Goal: Answer question/provide support: Share knowledge or assist other users

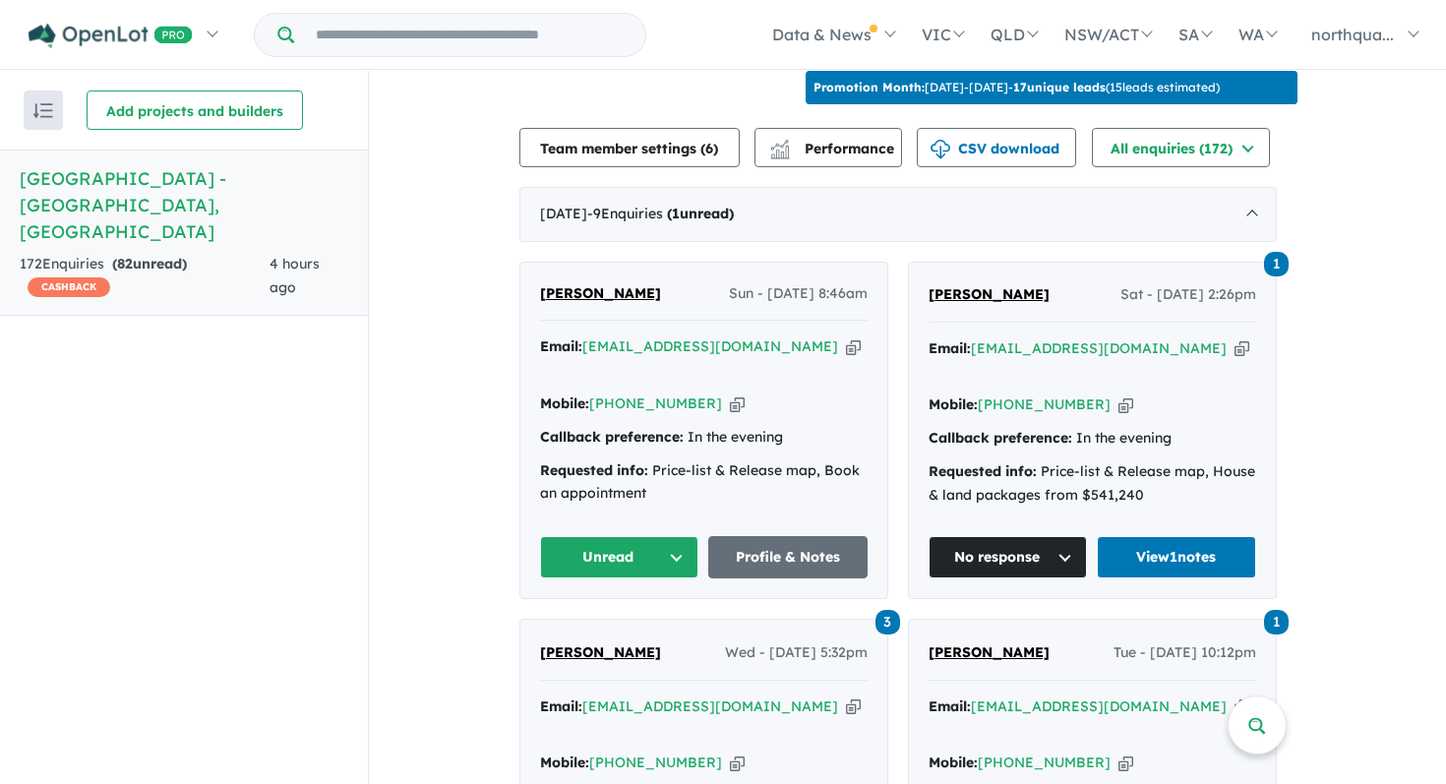
scroll to position [700, 0]
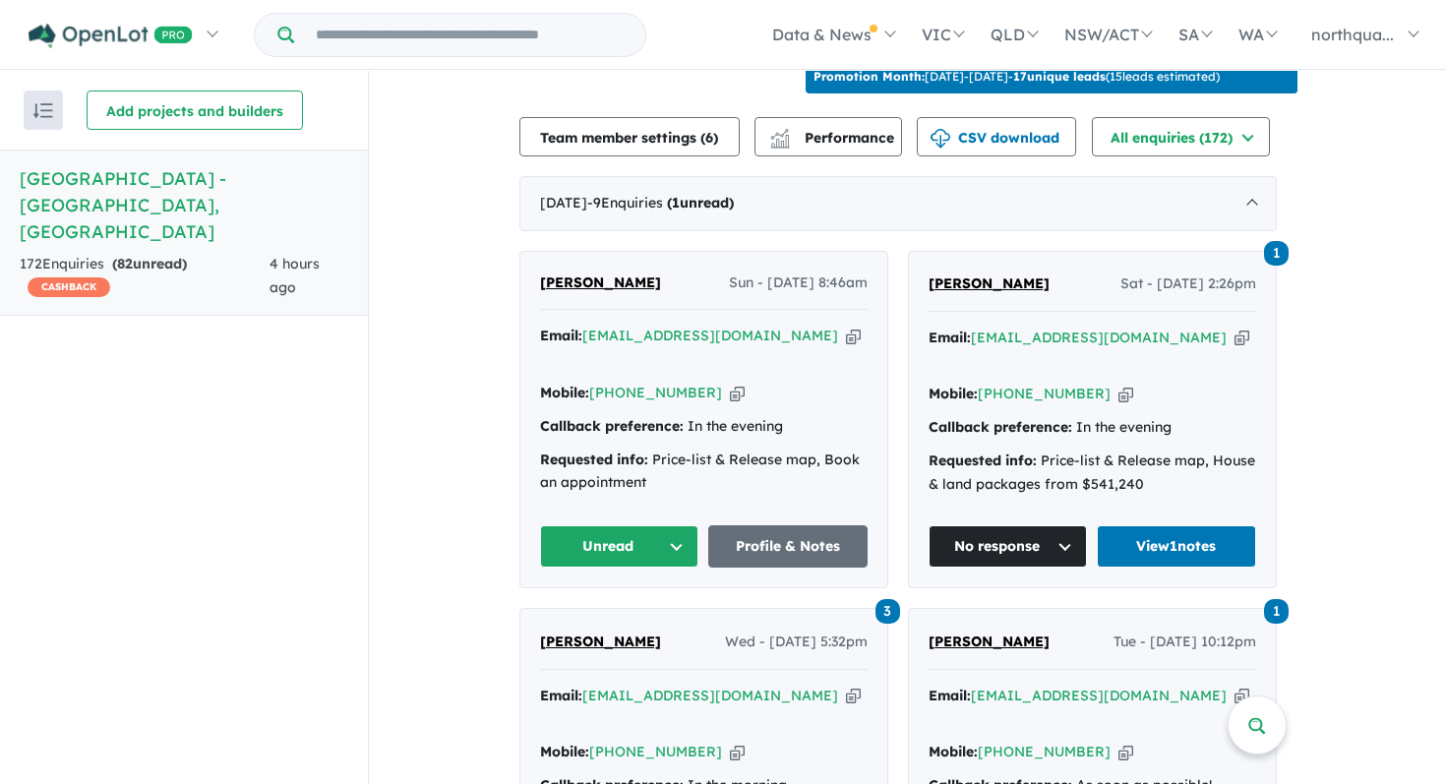
click at [632, 275] on span "[PERSON_NAME]" at bounding box center [600, 283] width 121 height 18
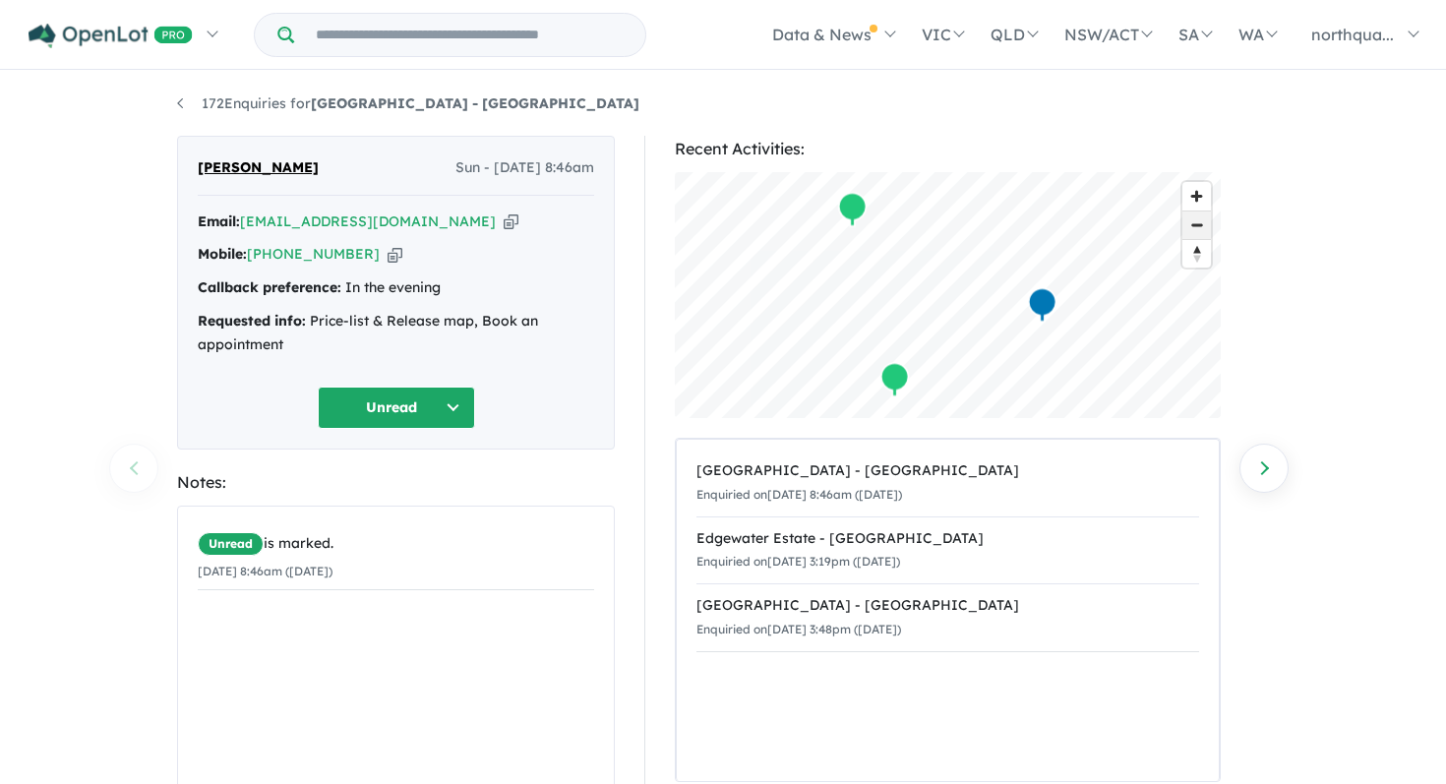
click at [1200, 224] on span "Zoom out" at bounding box center [1197, 226] width 29 height 28
click at [1201, 201] on span "Zoom in" at bounding box center [1197, 196] width 29 height 29
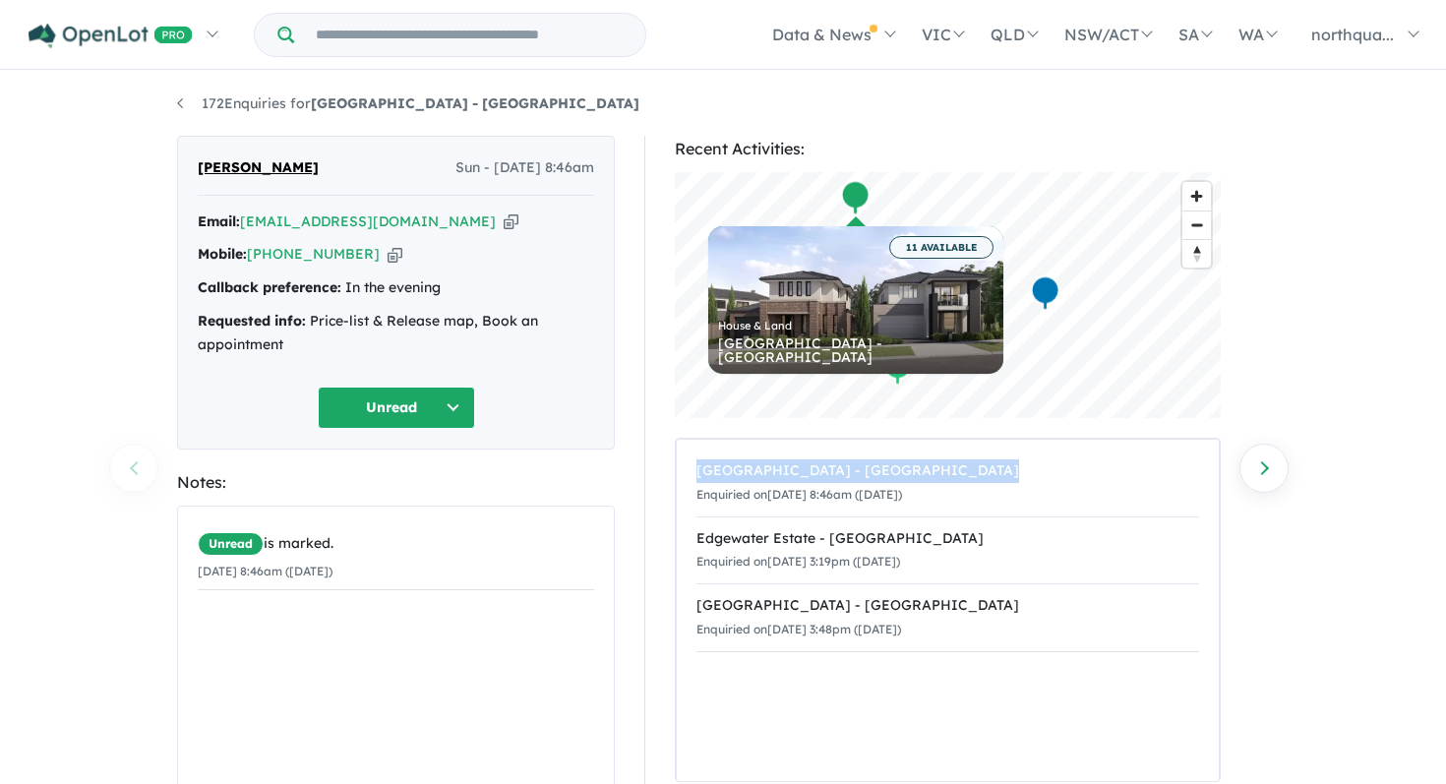
drag, startPoint x: 658, startPoint y: 460, endPoint x: 653, endPoint y: 564, distance: 103.4
click at [653, 564] on div "Recent Activities: © Mapbox © OpenStreetMap Improve this map 11 AVAILABLE [GEOG…" at bounding box center [956, 553] width 625 height 834
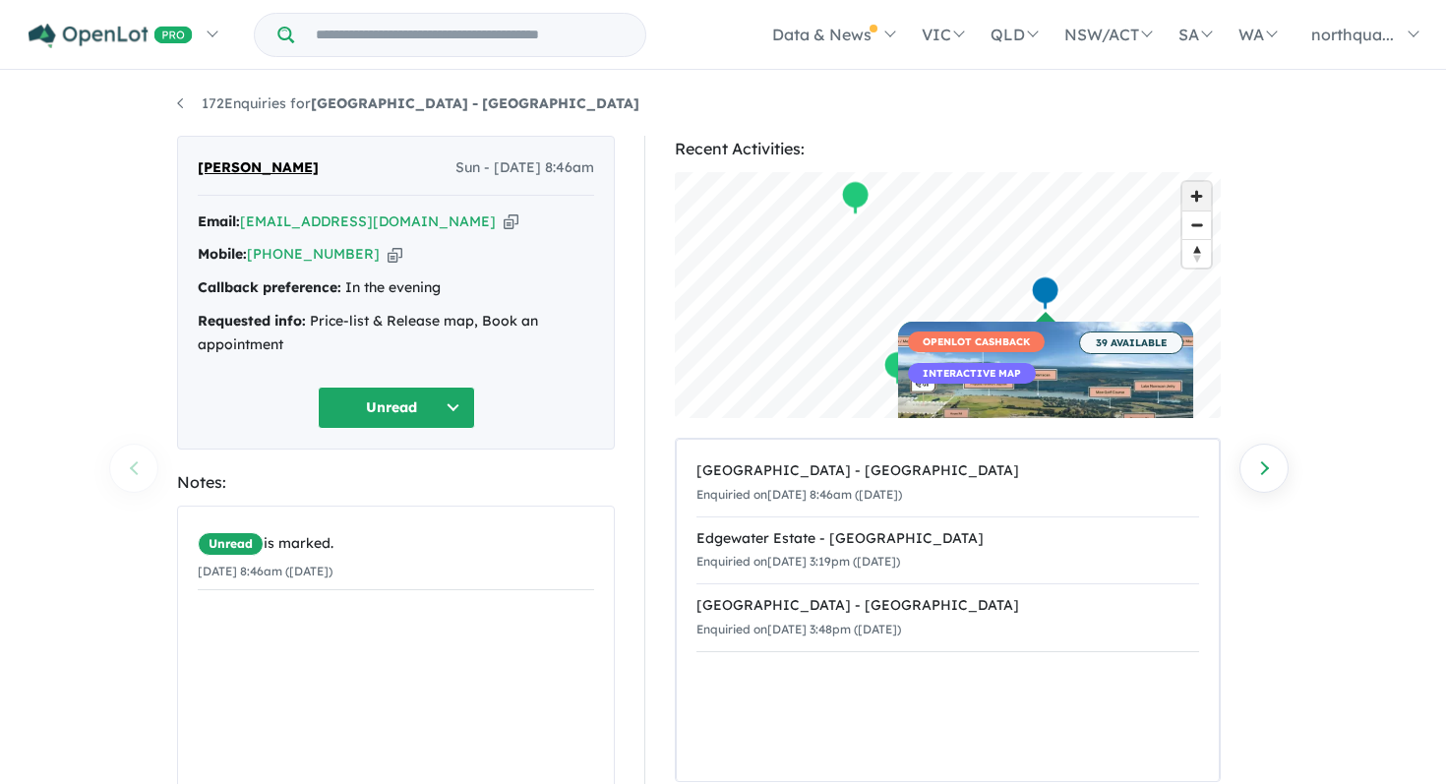
click at [1201, 193] on span "Zoom in" at bounding box center [1197, 196] width 29 height 29
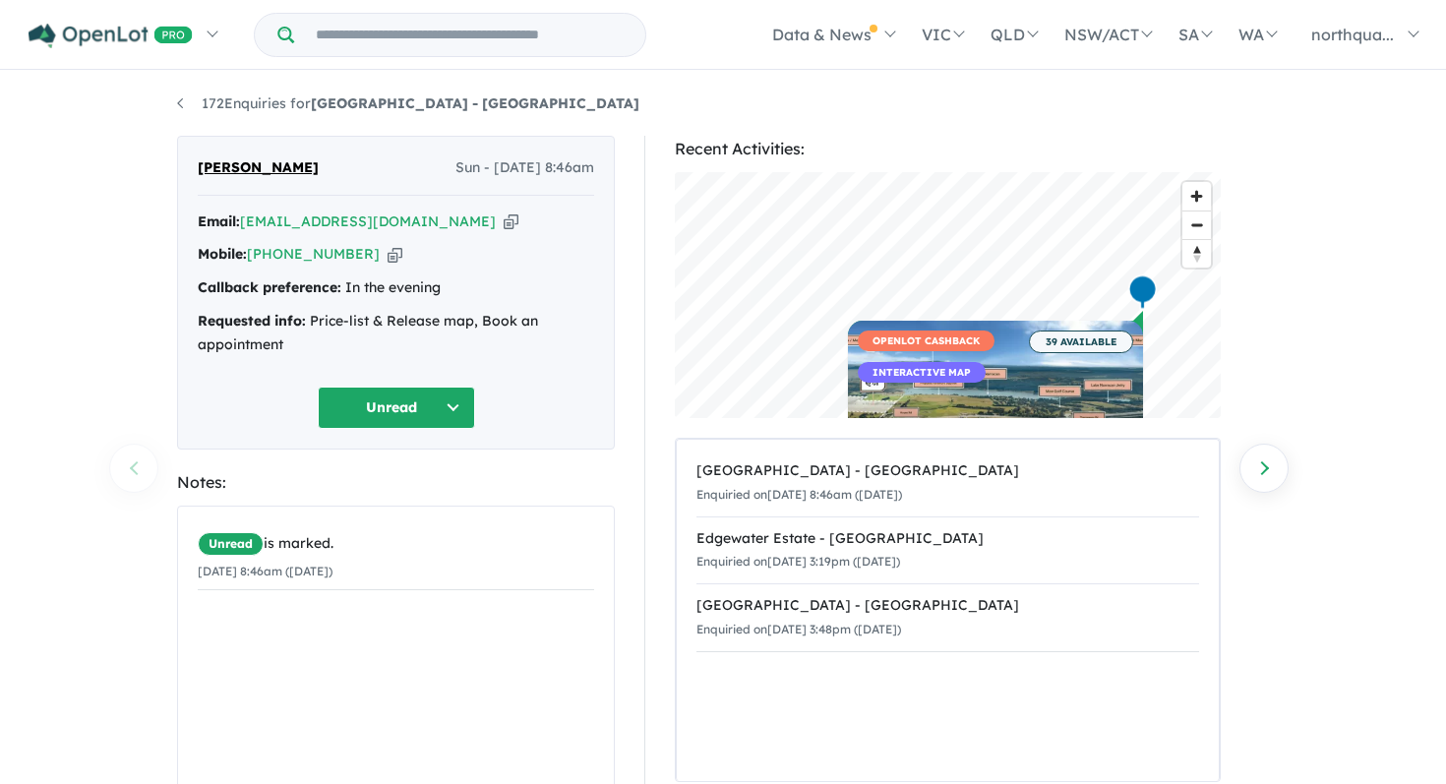
click at [1364, 360] on div "172 Enquiries for Nth Qtr Estate - [GEOGRAPHIC_DATA] Previous enquiry Next enqu…" at bounding box center [723, 429] width 1446 height 713
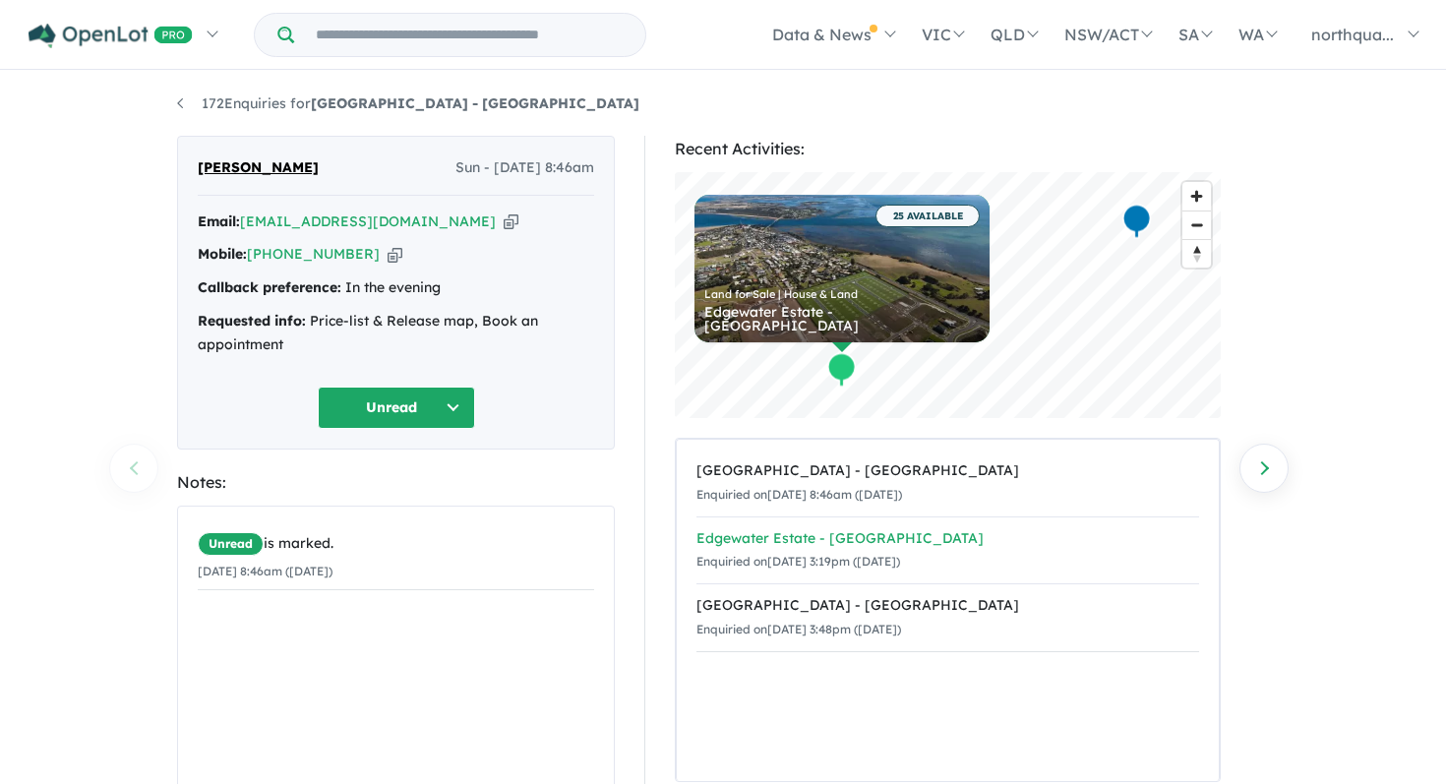
click at [798, 535] on div "Edgewater Estate - [GEOGRAPHIC_DATA]" at bounding box center [948, 539] width 503 height 24
